Goal: Task Accomplishment & Management: Use online tool/utility

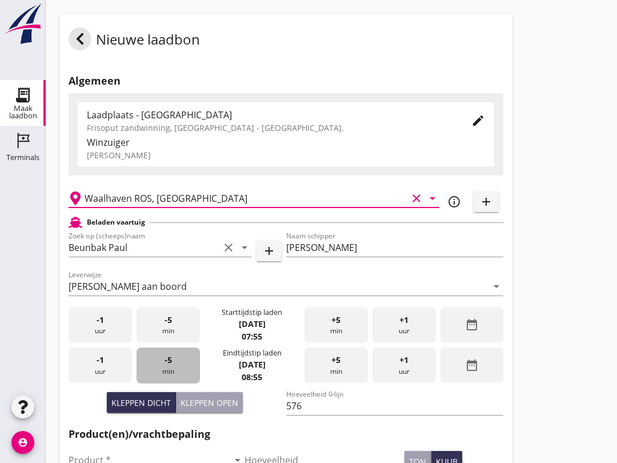
click at [176, 381] on div "-5 min" at bounding box center [167, 365] width 63 height 36
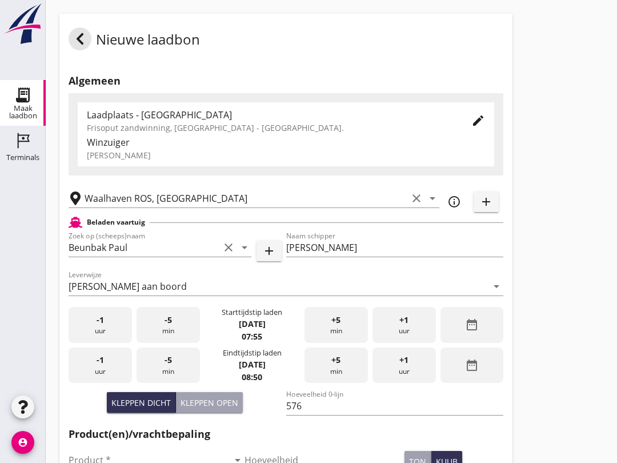
click at [170, 376] on div "-5 min" at bounding box center [167, 365] width 63 height 36
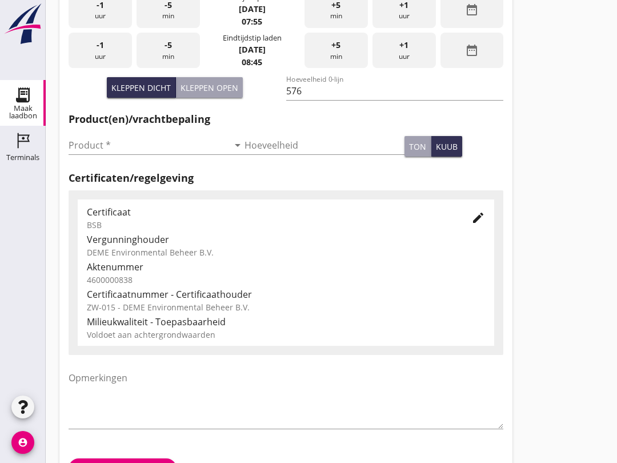
scroll to position [363, 0]
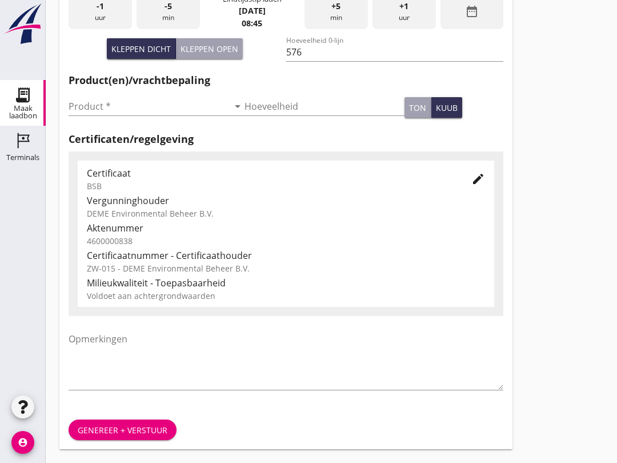
click at [115, 109] on input "Product *" at bounding box center [149, 106] width 160 height 18
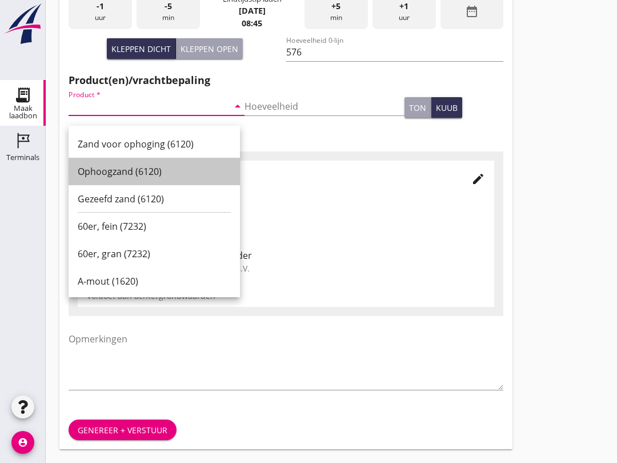
click at [141, 164] on div "Ophoogzand (6120)" at bounding box center [154, 171] width 153 height 14
type input "Ophoogzand (6120)"
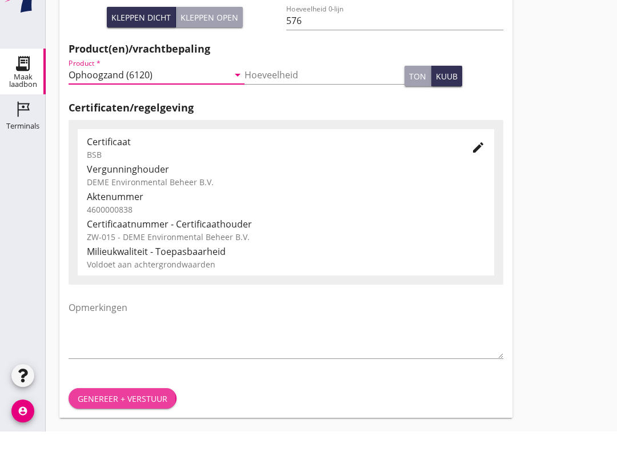
click at [112, 424] on div "Genereer + verstuur" at bounding box center [123, 430] width 90 height 12
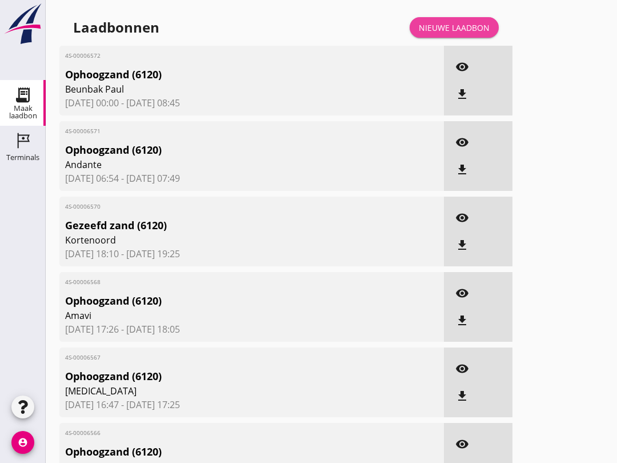
click at [442, 38] on link "Nieuwe laadbon" at bounding box center [453, 27] width 89 height 21
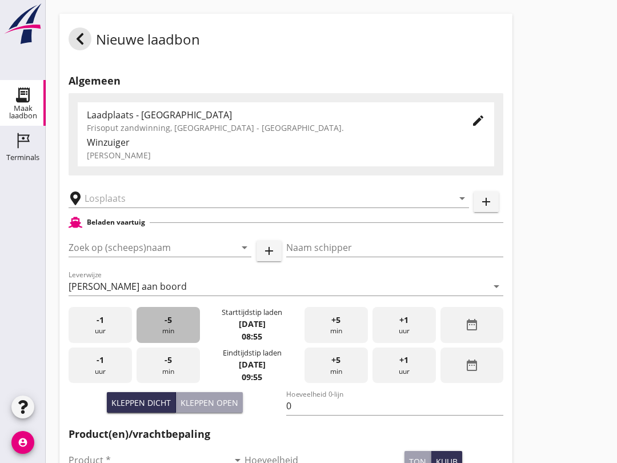
click at [163, 336] on div "-5 min" at bounding box center [167, 325] width 63 height 36
click at [110, 207] on input "text" at bounding box center [261, 198] width 352 height 18
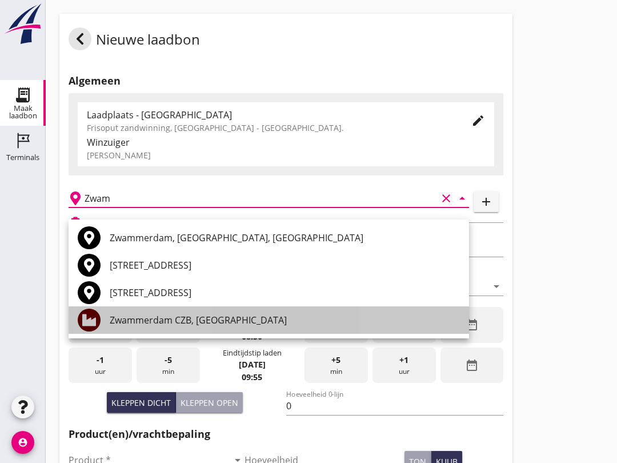
click at [140, 319] on div "Zwammerdam CZB, [GEOGRAPHIC_DATA]" at bounding box center [285, 320] width 350 height 14
type input "Zwammerdam CZB, [GEOGRAPHIC_DATA]"
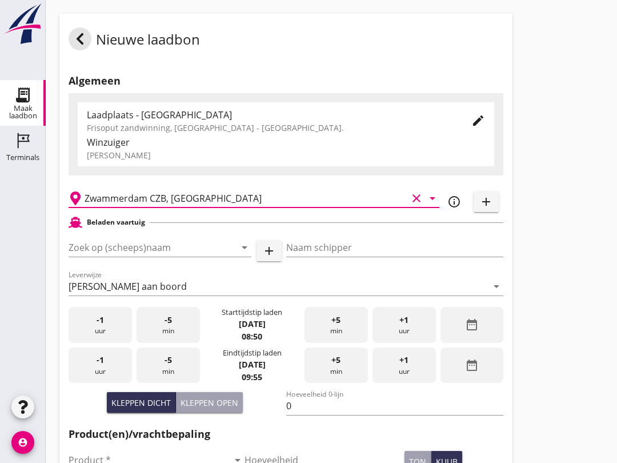
click at [111, 255] on input "Zoek op (scheeps)naam" at bounding box center [144, 247] width 151 height 18
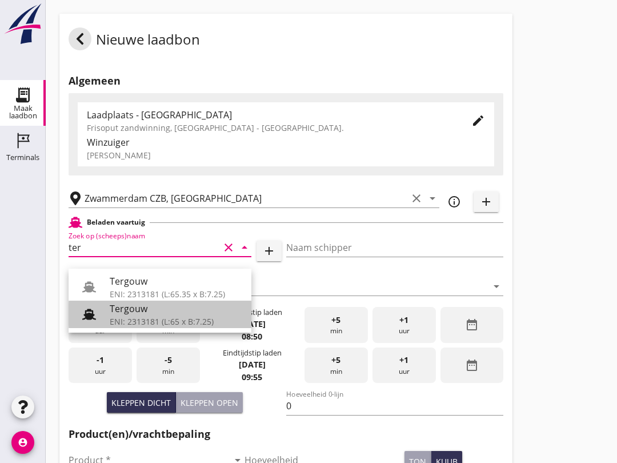
click at [214, 315] on div "Tergouw" at bounding box center [176, 309] width 132 height 14
type input "Tergouw"
type input "[PERSON_NAME][GEOGRAPHIC_DATA]"
type input "510"
